Goal: Task Accomplishment & Management: Use online tool/utility

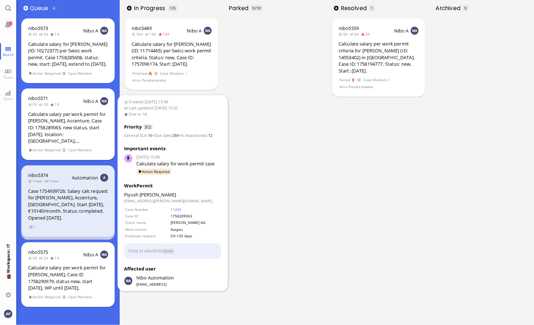
click at [57, 129] on div "Calculate salary per work permit for [PERSON_NAME], Accenture, Case ID: 1758289…" at bounding box center [68, 128] width 80 height 34
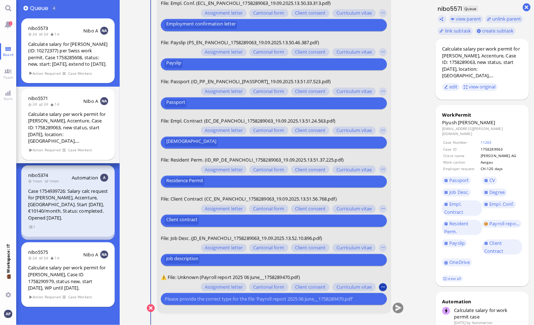
click at [382, 287] on button "button" at bounding box center [383, 287] width 8 height 8
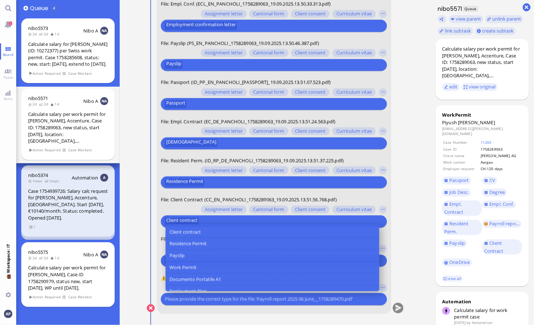
scroll to position [156, 0]
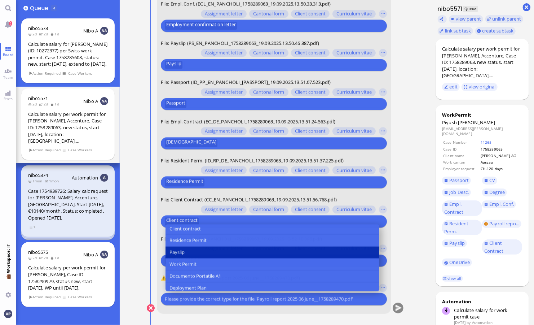
click at [251, 249] on button "Payslip" at bounding box center [272, 252] width 214 height 12
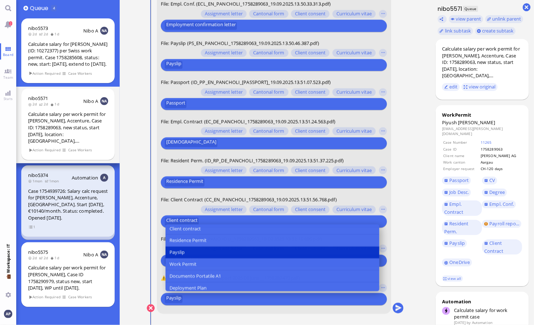
click at [413, 256] on nitautoscroll "[DATE] 15:49 by Automation Automation Calculate eligible salary for work permit…" at bounding box center [275, 162] width 286 height 325
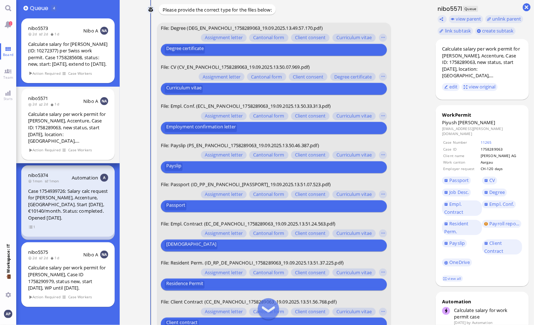
scroll to position [0, 0]
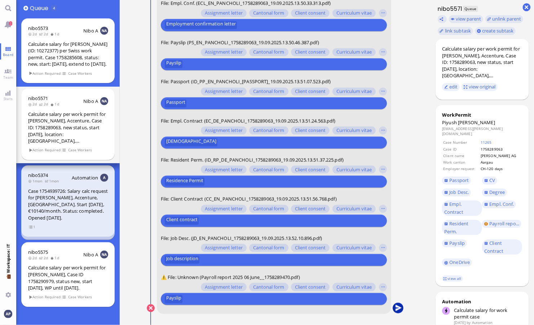
click at [398, 305] on button "submit" at bounding box center [398, 308] width 11 height 11
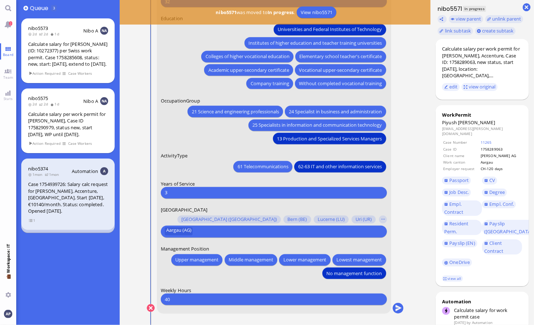
click at [216, 129] on div "21 Science and engineering professionals 24 Specialist in business and administ…" at bounding box center [274, 124] width 227 height 40
click at [269, 119] on button "25 Specialists in information and communication technology" at bounding box center [317, 125] width 137 height 12
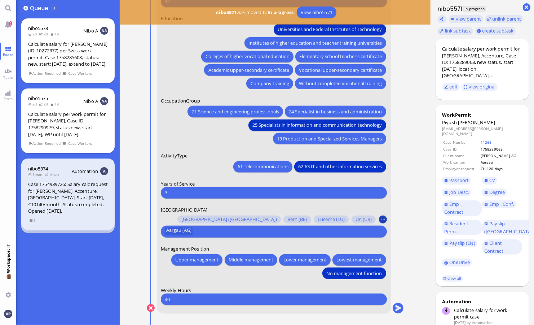
click at [384, 219] on button "button" at bounding box center [383, 219] width 8 height 8
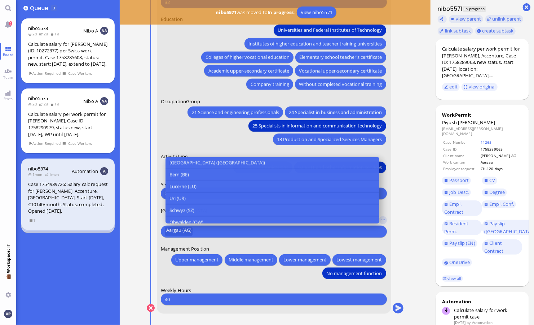
click at [410, 194] on nitautoscroll "[DATE] 15:49 by Automation Automation Calculate eligible salary for work permit…" at bounding box center [275, 162] width 286 height 325
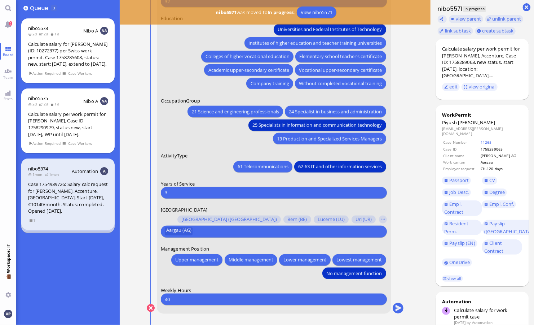
click at [193, 130] on div "21 Science and engineering professionals 24 Specialist in business and administ…" at bounding box center [274, 124] width 227 height 40
click at [175, 194] on input "3" at bounding box center [274, 193] width 218 height 8
click at [397, 306] on button "submit" at bounding box center [398, 308] width 11 height 11
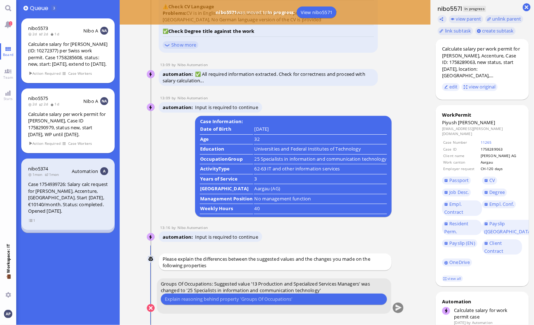
click at [220, 303] on div "Please type something" at bounding box center [274, 299] width 227 height 12
click at [216, 298] on input "text" at bounding box center [274, 299] width 218 height 8
click at [183, 302] on input "text" at bounding box center [274, 299] width 218 height 8
click at [218, 298] on input "text" at bounding box center [274, 299] width 218 height 8
click at [261, 295] on input "text" at bounding box center [274, 299] width 218 height 8
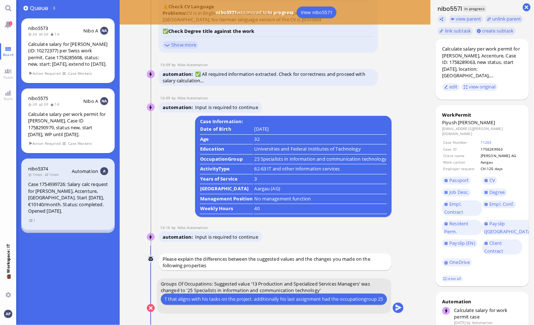
scroll to position [0, 58]
click at [362, 298] on input "he has a background in IT that aligns with his tasks on the project. additional…" at bounding box center [274, 299] width 218 height 8
click at [379, 298] on input "he has a background in IT that aligns with his tasks on the project. additional…" at bounding box center [274, 299] width 218 height 8
click at [275, 299] on input "he has a background in IT that aligns with his tasks on the project. additional…" at bounding box center [274, 299] width 218 height 8
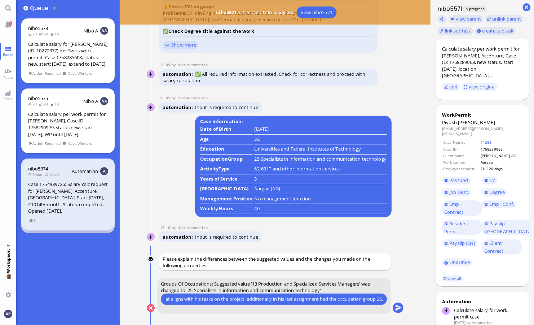
click at [337, 298] on input "he has a background in IT that aligns with his tasks on the project. additional…" at bounding box center [274, 299] width 218 height 8
type input "he has a background in IT that aligns with his tasks on the project. additional…"
click at [402, 307] on button "submit" at bounding box center [398, 308] width 11 height 11
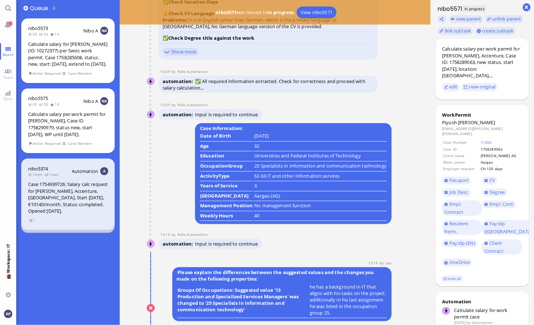
scroll to position [0, 0]
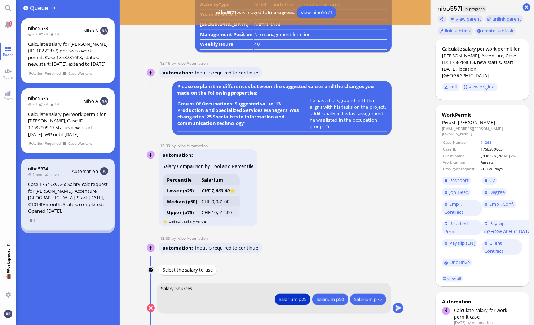
click at [136, 188] on nitautoscroll "[DATE] 15:49 by Automation Automation Calculate eligible salary for work permit…" at bounding box center [275, 162] width 286 height 325
click at [396, 306] on button "submit" at bounding box center [398, 308] width 11 height 11
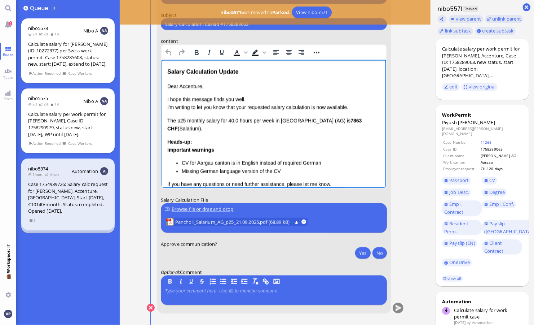
click at [191, 88] on p "Dear Accenture," at bounding box center [274, 86] width 214 height 8
click at [226, 109] on p "I hope this message finds you well. I'm writing to let you know that your reque…" at bounding box center [274, 103] width 214 height 16
click at [224, 109] on p "I hope this message finds you well. Please be informed that your requested sala…" at bounding box center [274, 103] width 214 height 16
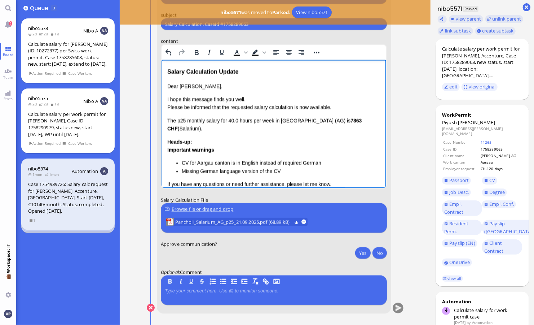
click at [290, 109] on p "I hope this message finds you well. Please be informed that the requested salar…" at bounding box center [274, 103] width 214 height 16
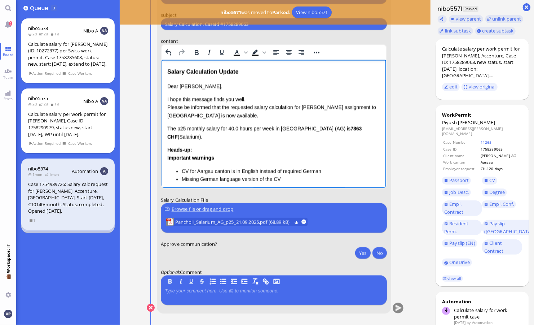
click at [218, 117] on p "I hope this message finds you well. Please be informed that the requested salar…" at bounding box center [274, 107] width 214 height 24
drag, startPoint x: 202, startPoint y: 138, endPoint x: 165, endPoint y: 128, distance: 37.7
click at [165, 128] on html "Salary Calculation Update Dear [PERSON_NAME], I hope this message finds you wel…" at bounding box center [273, 154] width 225 height 188
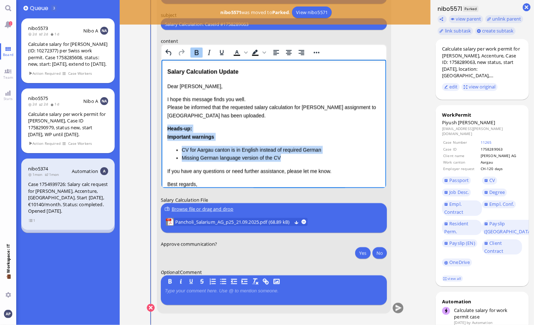
drag, startPoint x: 288, startPoint y: 158, endPoint x: 167, endPoint y: 126, distance: 124.6
click at [167, 126] on div "Heads-up: Important warnings CV for Aargau canton is in English instead of requ…" at bounding box center [274, 143] width 214 height 38
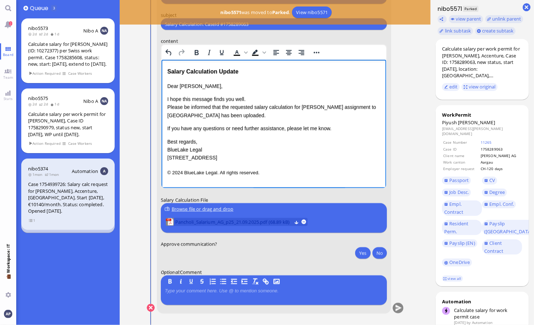
click at [233, 222] on span "Pancholi_Salarium_AG_p25_21.09.2025.pdf (68.89 kB)" at bounding box center [233, 222] width 117 height 8
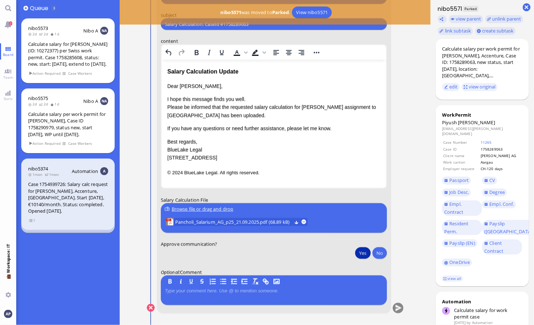
click at [361, 255] on button "Yes" at bounding box center [362, 253] width 15 height 12
click at [399, 307] on button "submit" at bounding box center [398, 308] width 11 height 11
